Goal: Transaction & Acquisition: Purchase product/service

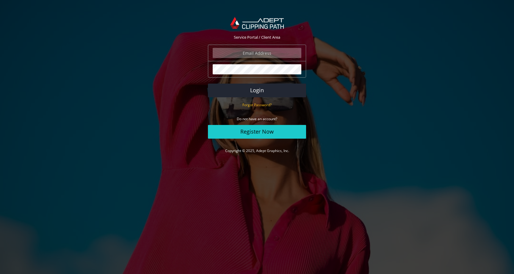
type input "marcodonazzan@gmail.com"
click at [257, 90] on button "Login" at bounding box center [257, 91] width 98 height 14
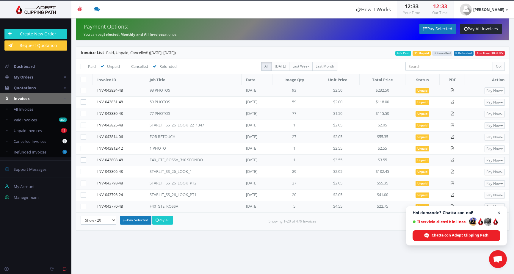
click at [499, 210] on span "Chiudere la chat" at bounding box center [498, 212] width 7 height 7
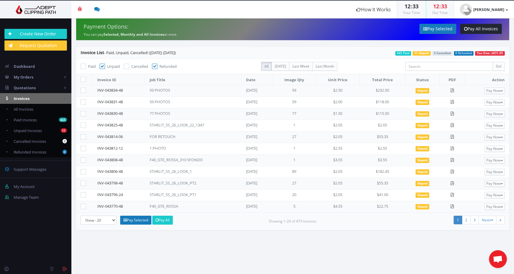
click at [83, 207] on icon at bounding box center [83, 206] width 5 height 5
click at [83, 207] on input"] "checkbox" at bounding box center [84, 207] width 4 height 4
checkbox input"] "true"
click at [83, 195] on icon at bounding box center [83, 194] width 5 height 5
click at [83, 195] on input"] "checkbox" at bounding box center [84, 195] width 4 height 4
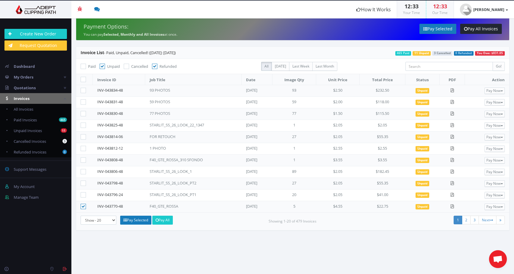
checkbox input"] "true"
click at [83, 160] on icon at bounding box center [83, 159] width 5 height 5
click at [83, 160] on input"] "checkbox" at bounding box center [84, 160] width 4 height 4
checkbox input"] "true"
click at [84, 147] on icon at bounding box center [83, 148] width 5 height 5
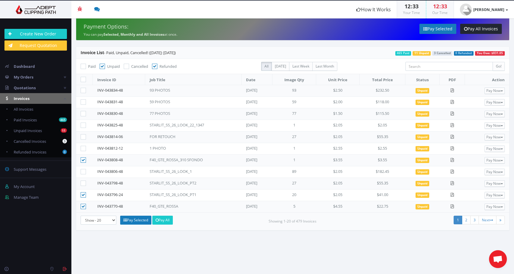
click at [84, 147] on input"] "checkbox" at bounding box center [84, 149] width 4 height 4
checkbox input"] "true"
click at [83, 125] on icon at bounding box center [83, 124] width 5 height 5
click at [83, 125] on input"] "checkbox" at bounding box center [84, 125] width 4 height 4
checkbox input"] "true"
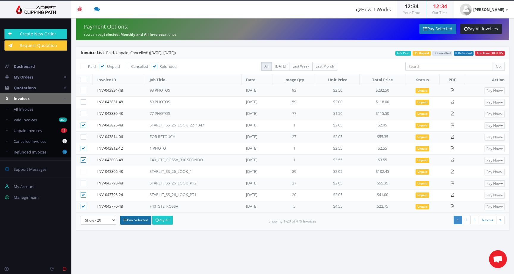
click at [132, 219] on link "Pay Selected" at bounding box center [135, 220] width 31 height 9
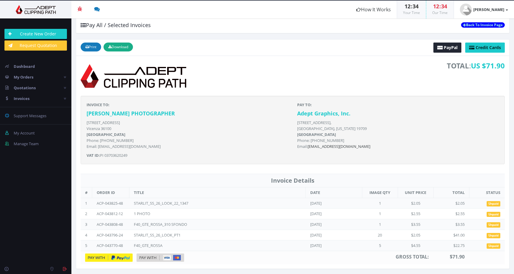
scroll to position [9, 0]
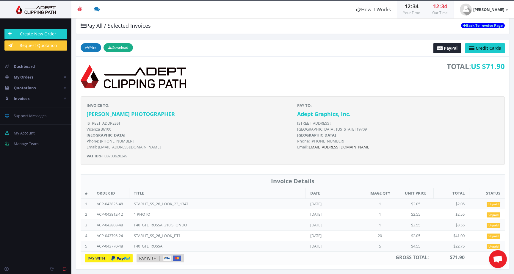
click at [125, 256] on img at bounding box center [109, 258] width 48 height 8
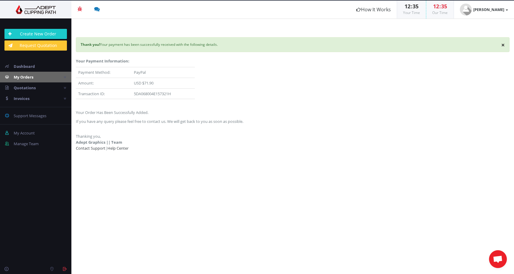
click at [27, 76] on span "My Orders" at bounding box center [24, 76] width 20 height 5
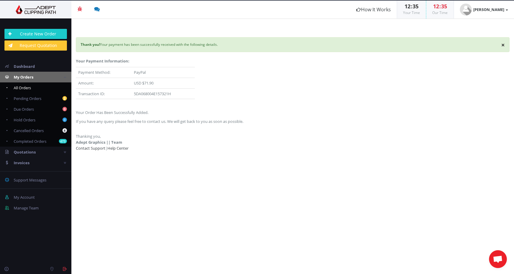
click at [26, 86] on span "All Orders" at bounding box center [22, 87] width 17 height 5
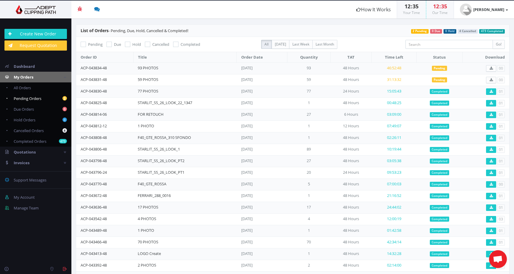
click at [34, 97] on span "Pending Orders" at bounding box center [28, 98] width 28 height 5
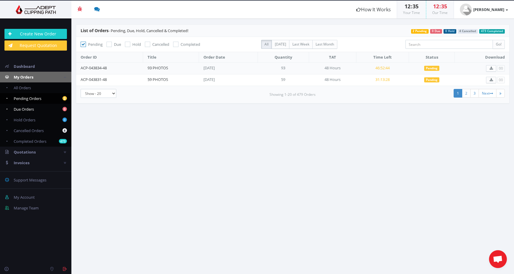
click at [30, 109] on span "Due Orders" at bounding box center [24, 108] width 20 height 5
checkbox input "false"
click at [29, 119] on span "Hold Orders" at bounding box center [25, 119] width 22 height 5
checkbox input "false"
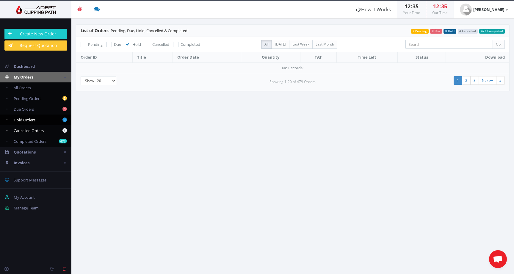
click at [29, 130] on span "Cancelled Orders" at bounding box center [29, 130] width 30 height 5
checkbox input "false"
checkbox input "true"
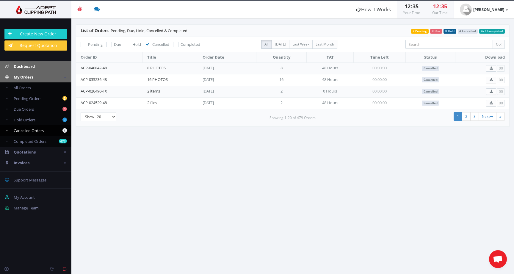
click at [29, 67] on span "Dashboard" at bounding box center [24, 66] width 21 height 5
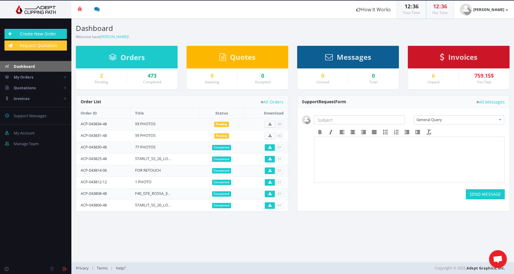
click at [431, 75] on div "6" at bounding box center [432, 76] width 41 height 6
